Goal: Find specific page/section: Find specific page/section

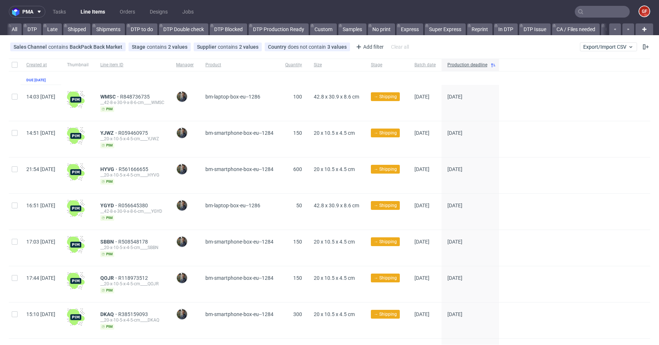
scroll to position [0, 1735]
